Goal: Contribute content: Add original content to the website for others to see

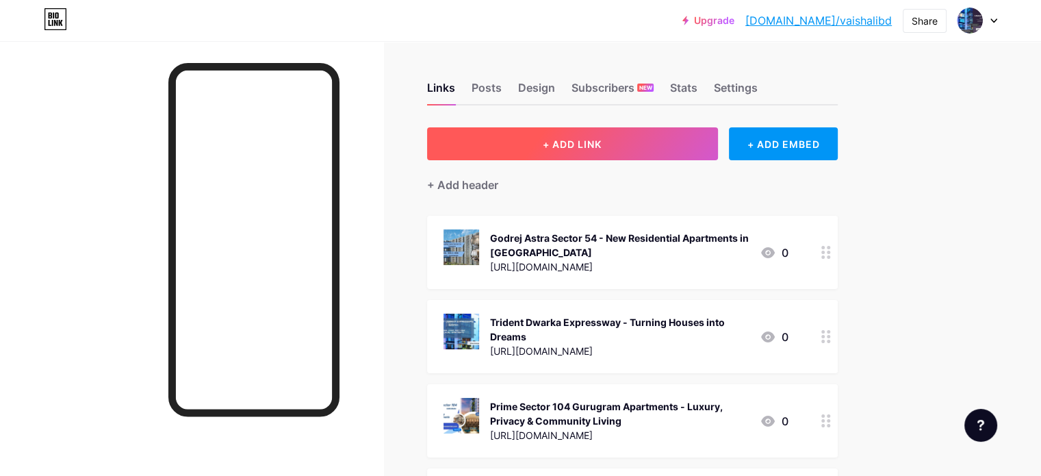
click at [694, 145] on button "+ ADD LINK" at bounding box center [572, 143] width 291 height 33
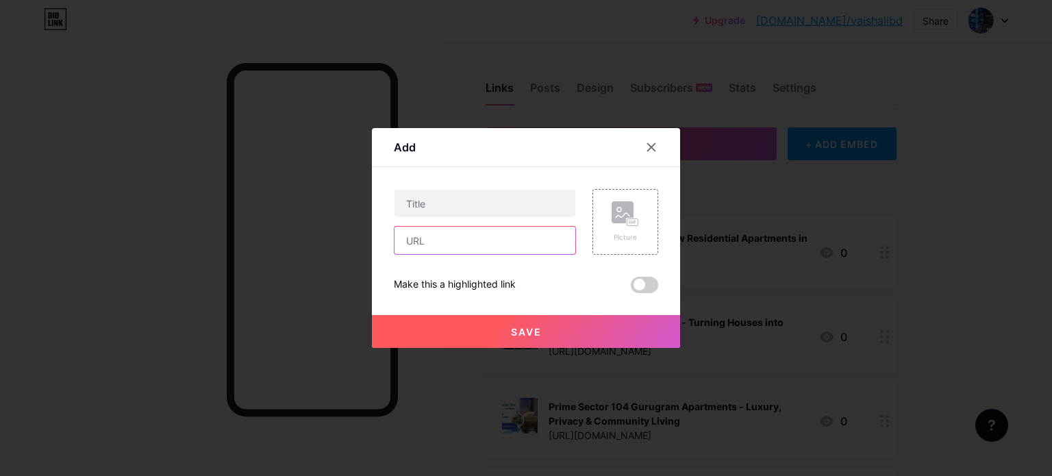
click at [460, 234] on input "text" at bounding box center [484, 240] width 181 height 27
paste input "[URL][DOMAIN_NAME]"
type input "[URL][DOMAIN_NAME]"
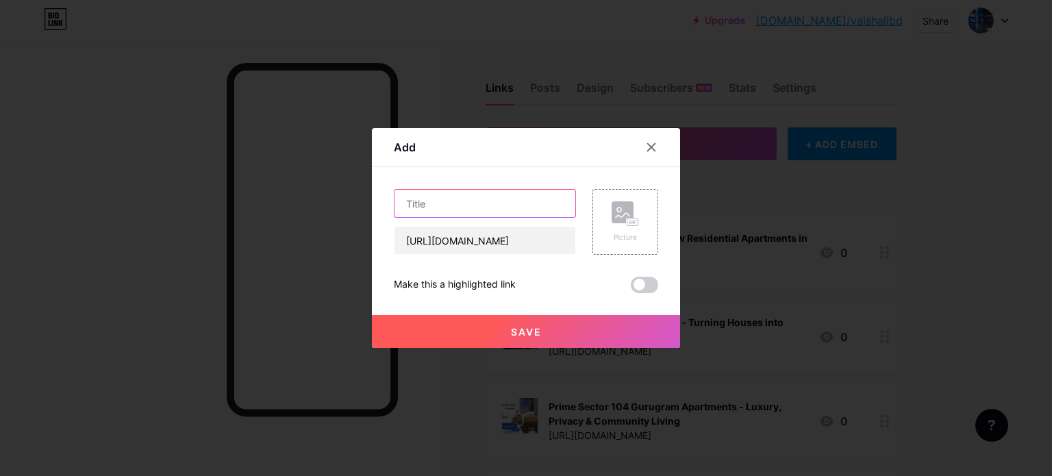
click at [476, 203] on input "text" at bounding box center [484, 203] width 181 height 27
paste input "Arkade Goregaon West | Luxuriously Adorable In [GEOGRAPHIC_DATA]"
type input "Arkade Goregaon West | Luxuriously Adorable In [GEOGRAPHIC_DATA]"
click at [512, 333] on span "Save" at bounding box center [526, 332] width 31 height 12
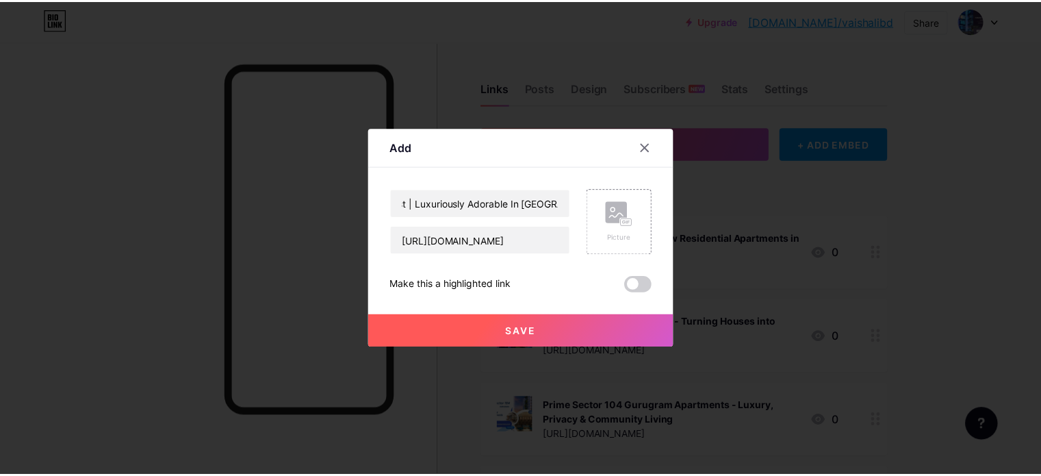
scroll to position [0, 0]
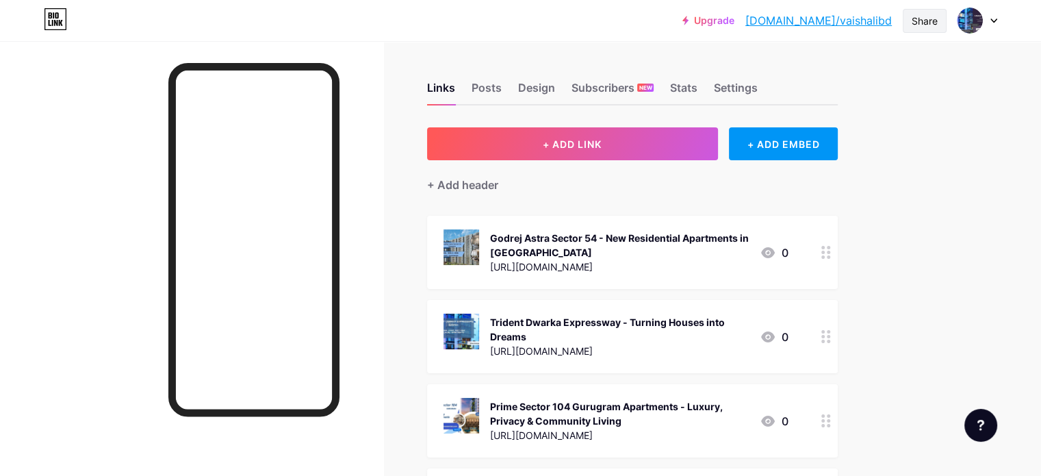
click at [930, 21] on div "Share" at bounding box center [925, 21] width 26 height 14
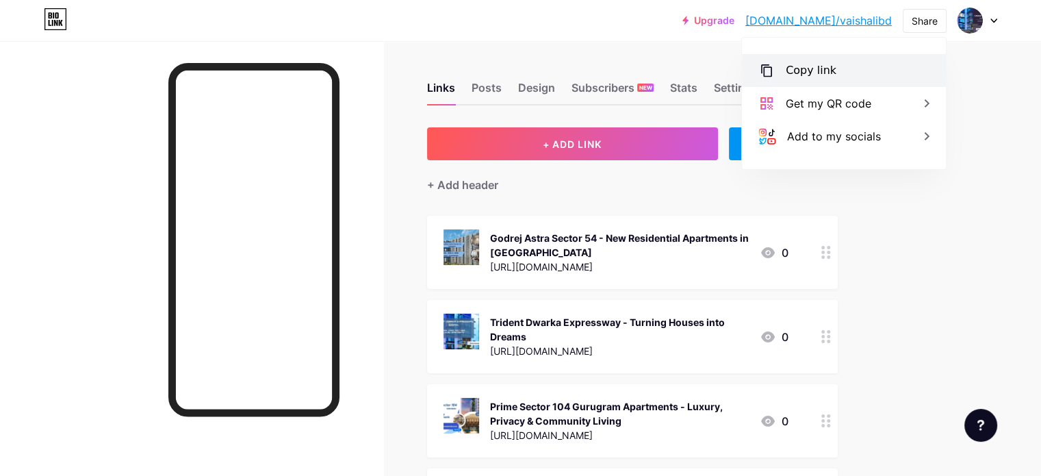
click at [882, 68] on div "Copy link" at bounding box center [844, 70] width 204 height 33
